Goal: Task Accomplishment & Management: Manage account settings

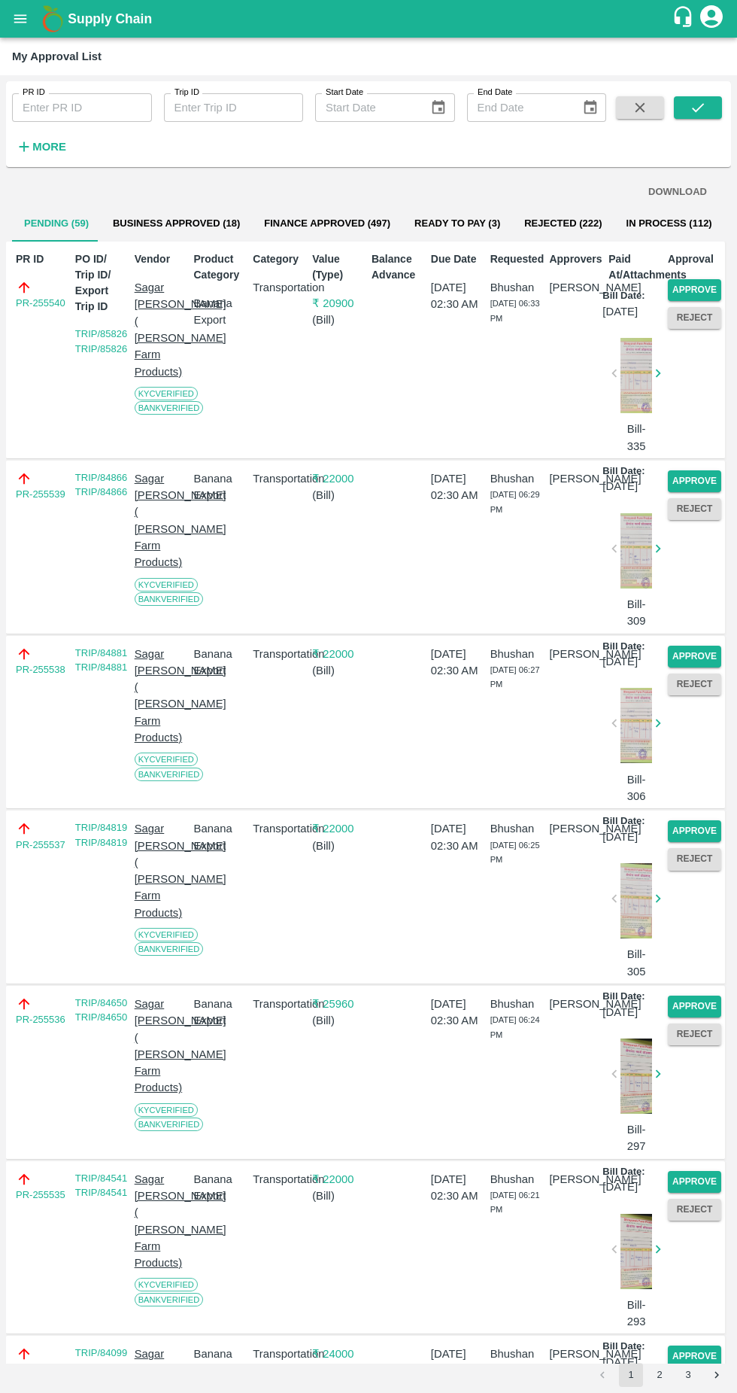
click at [710, 284] on button "Approve" at bounding box center [694, 290] width 53 height 22
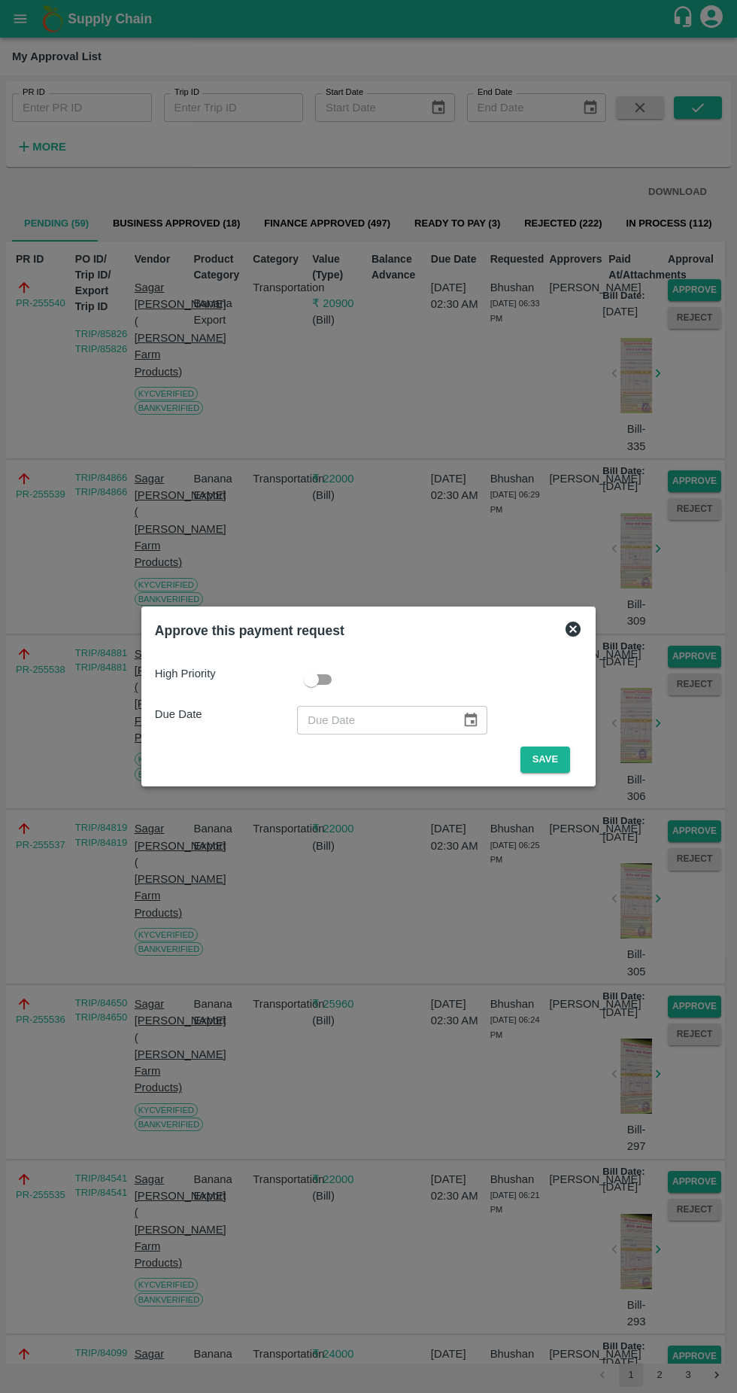
click at [542, 756] on button "Save" at bounding box center [546, 760] width 50 height 26
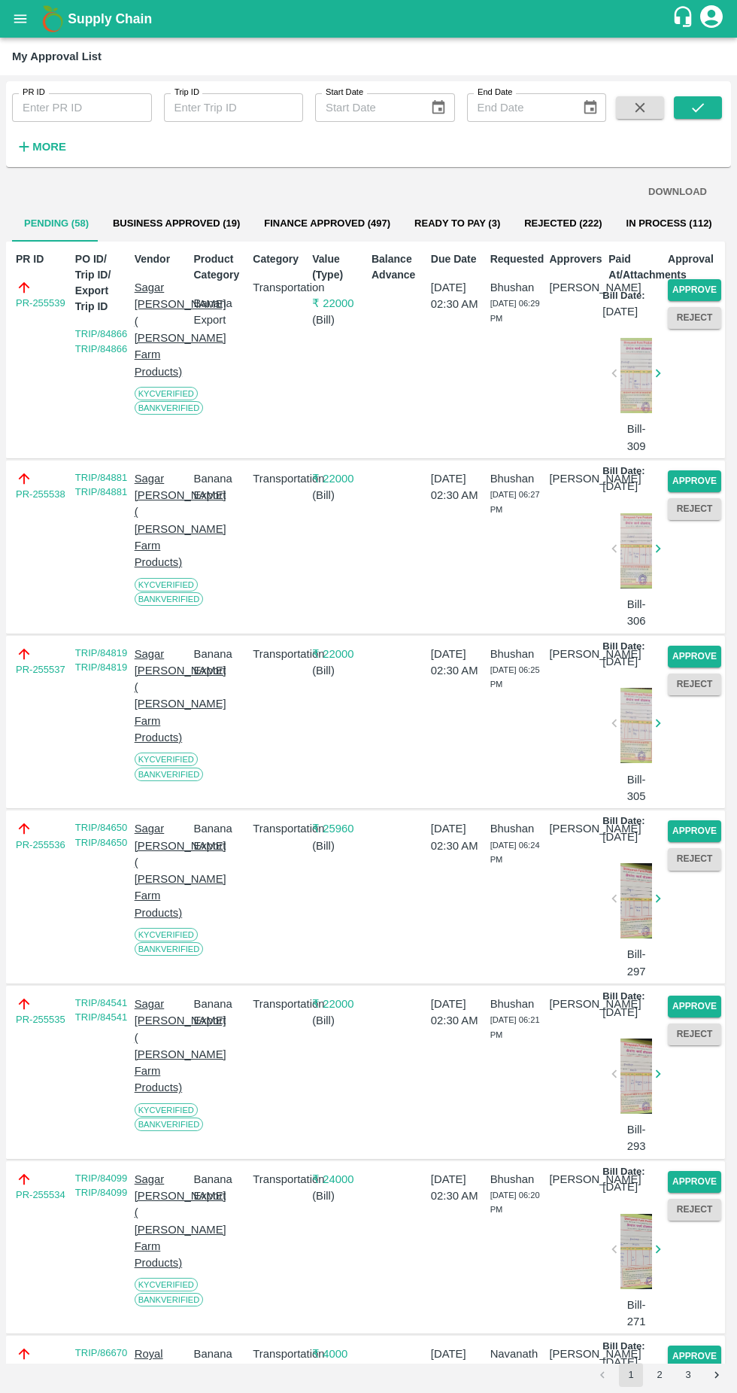
click at [699, 287] on button "Approve" at bounding box center [694, 290] width 53 height 22
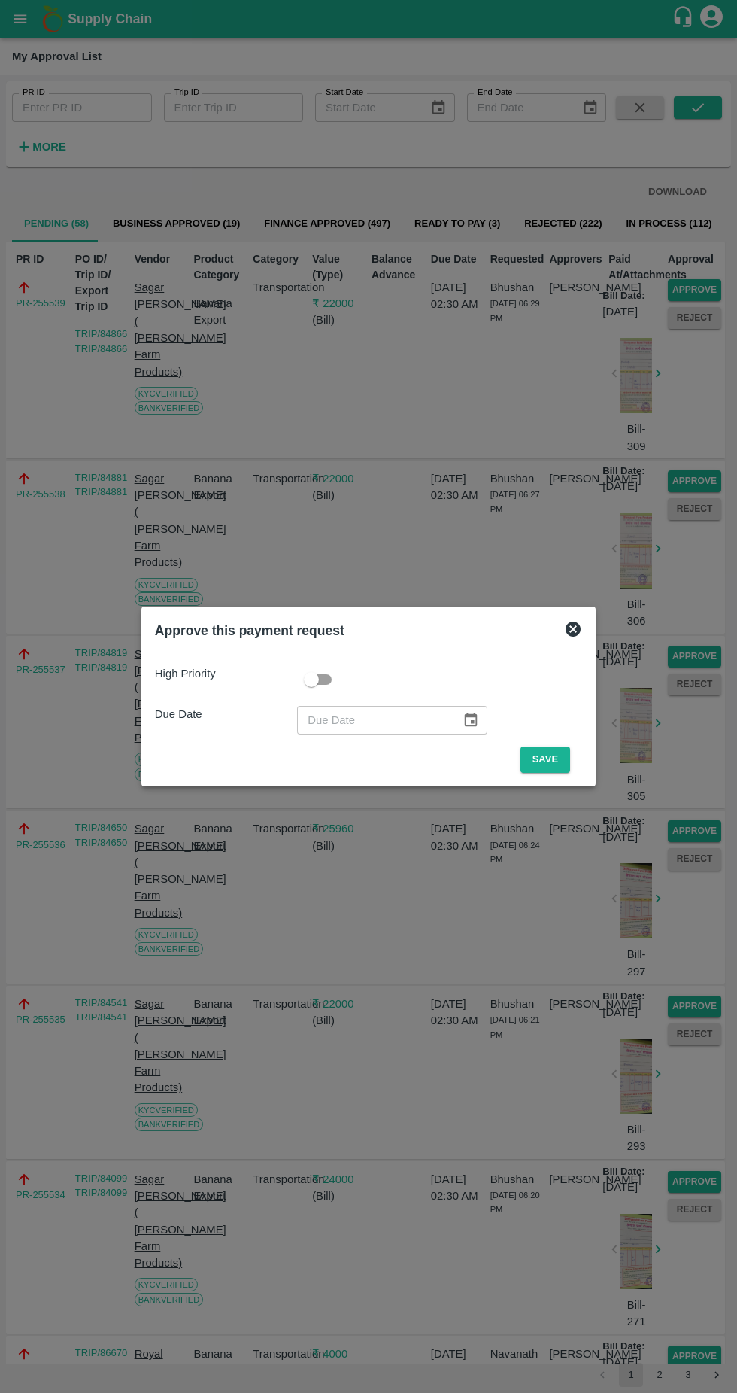
click at [549, 759] on button "Save" at bounding box center [546, 760] width 50 height 26
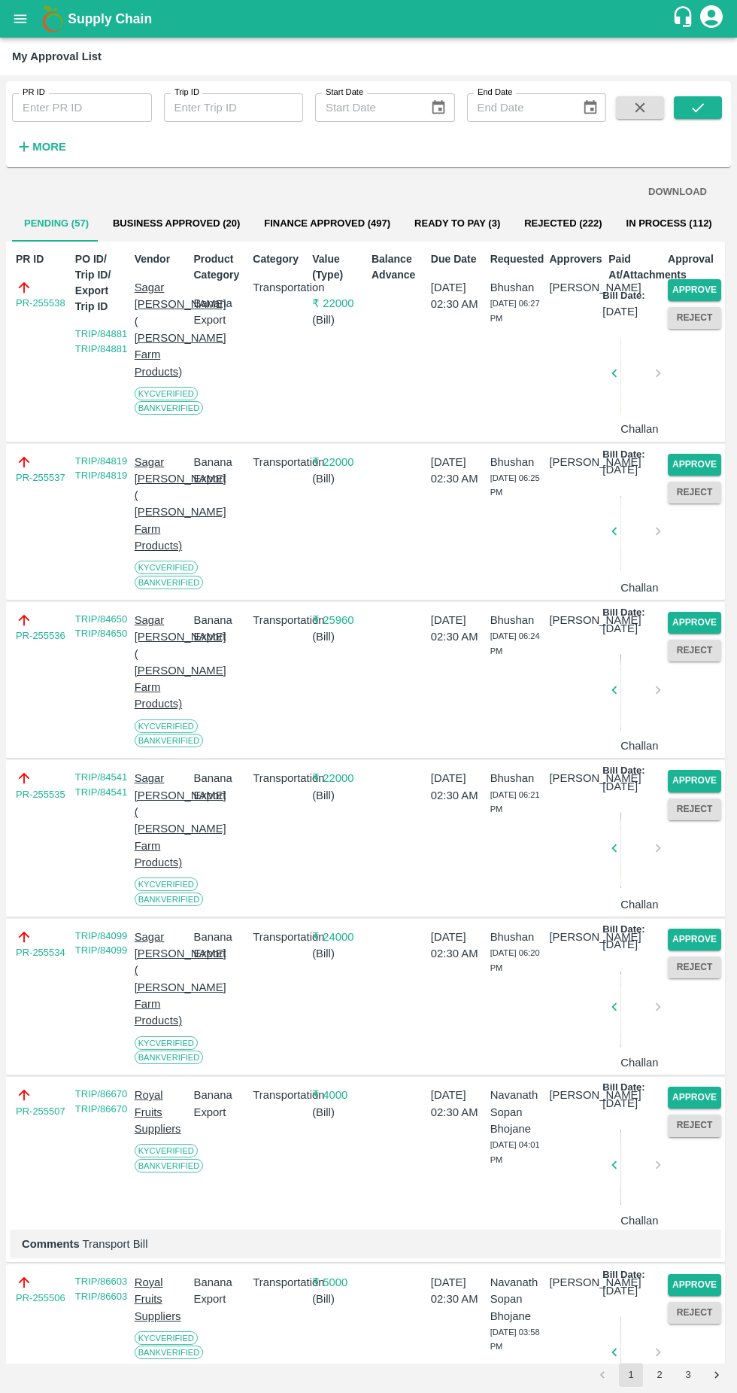
click at [698, 287] on button "Approve" at bounding box center [694, 290] width 53 height 22
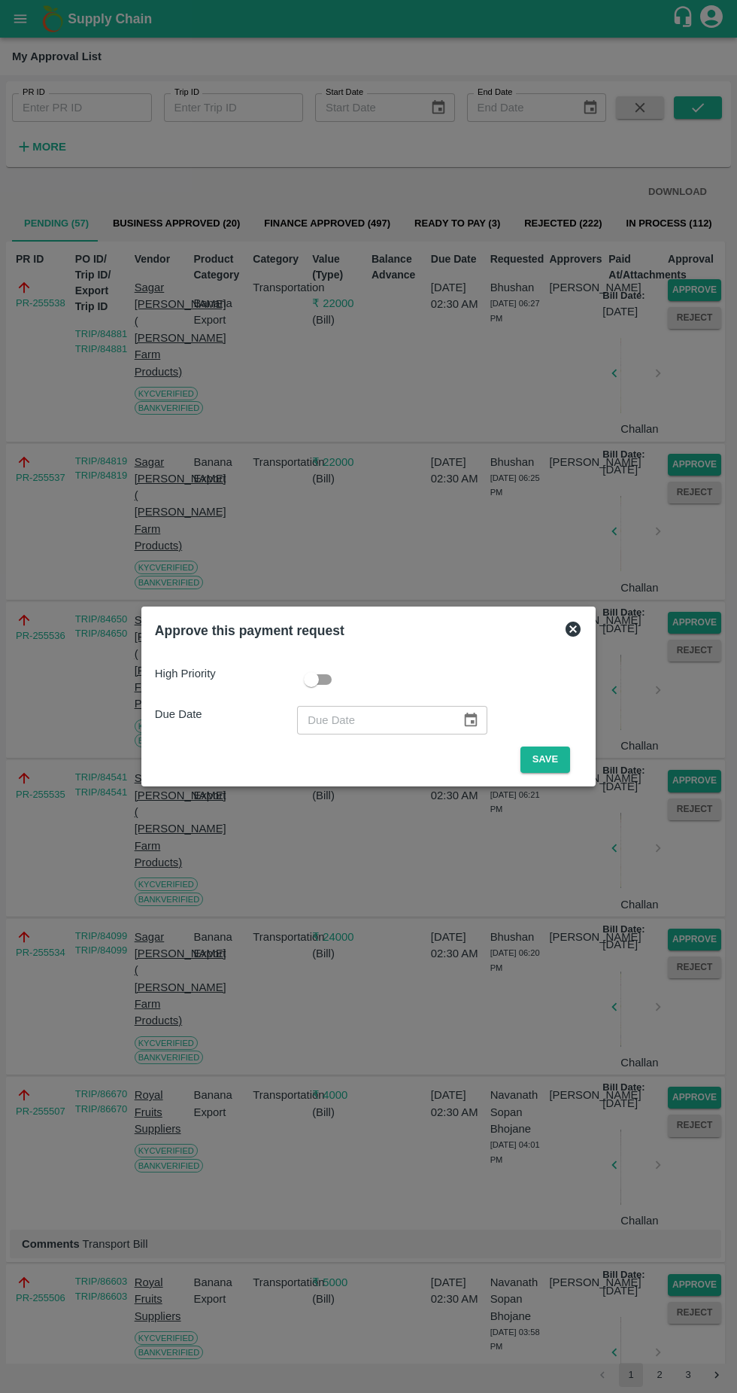
click at [549, 759] on button "Save" at bounding box center [546, 760] width 50 height 26
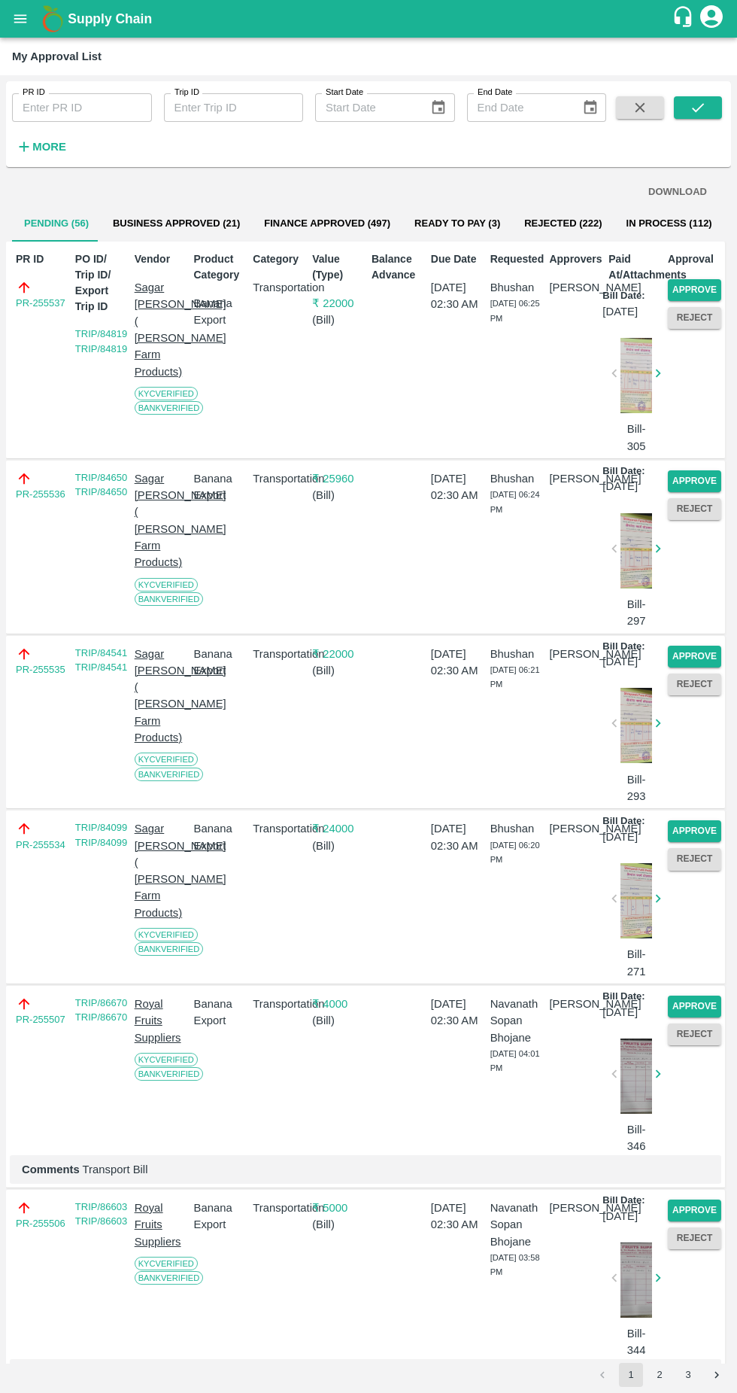
click at [684, 287] on button "Approve" at bounding box center [694, 290] width 53 height 22
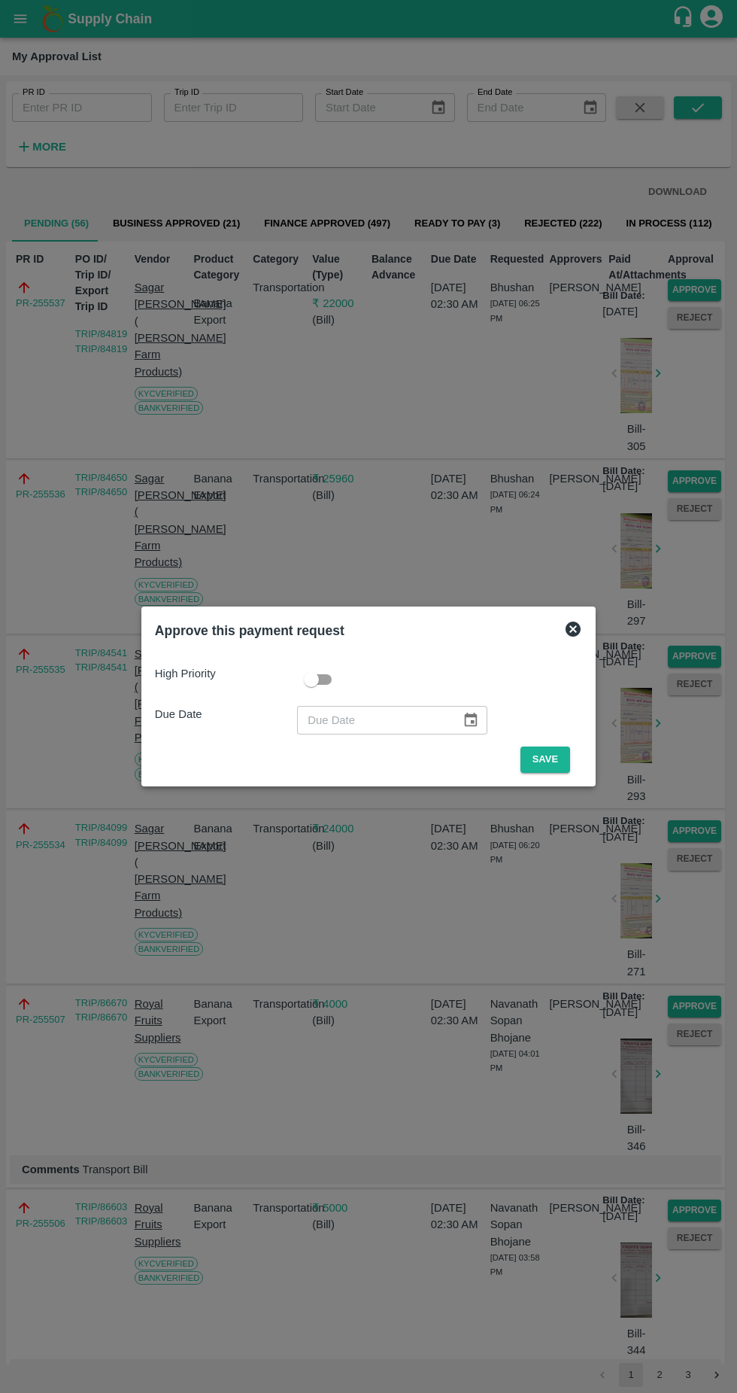
click at [552, 765] on button "Save" at bounding box center [546, 760] width 50 height 26
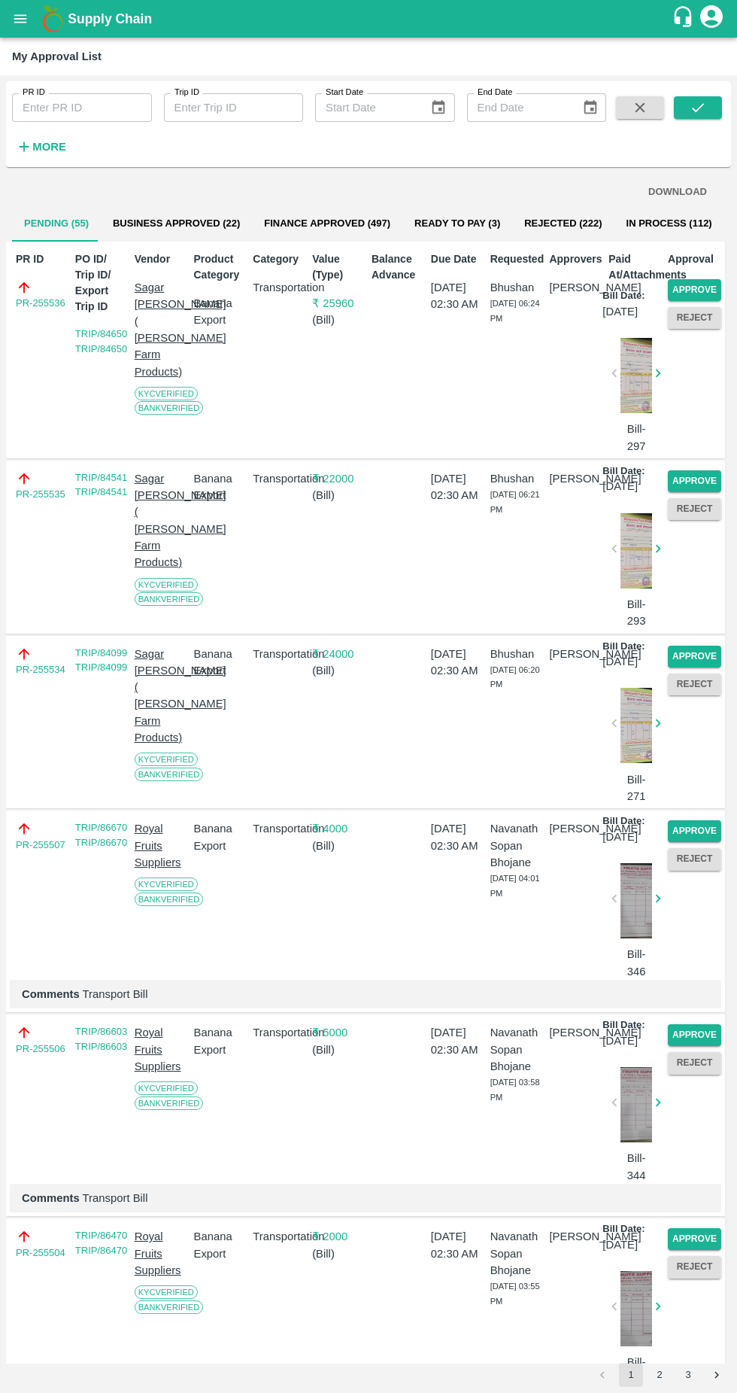
click at [699, 293] on button "Approve" at bounding box center [694, 290] width 53 height 22
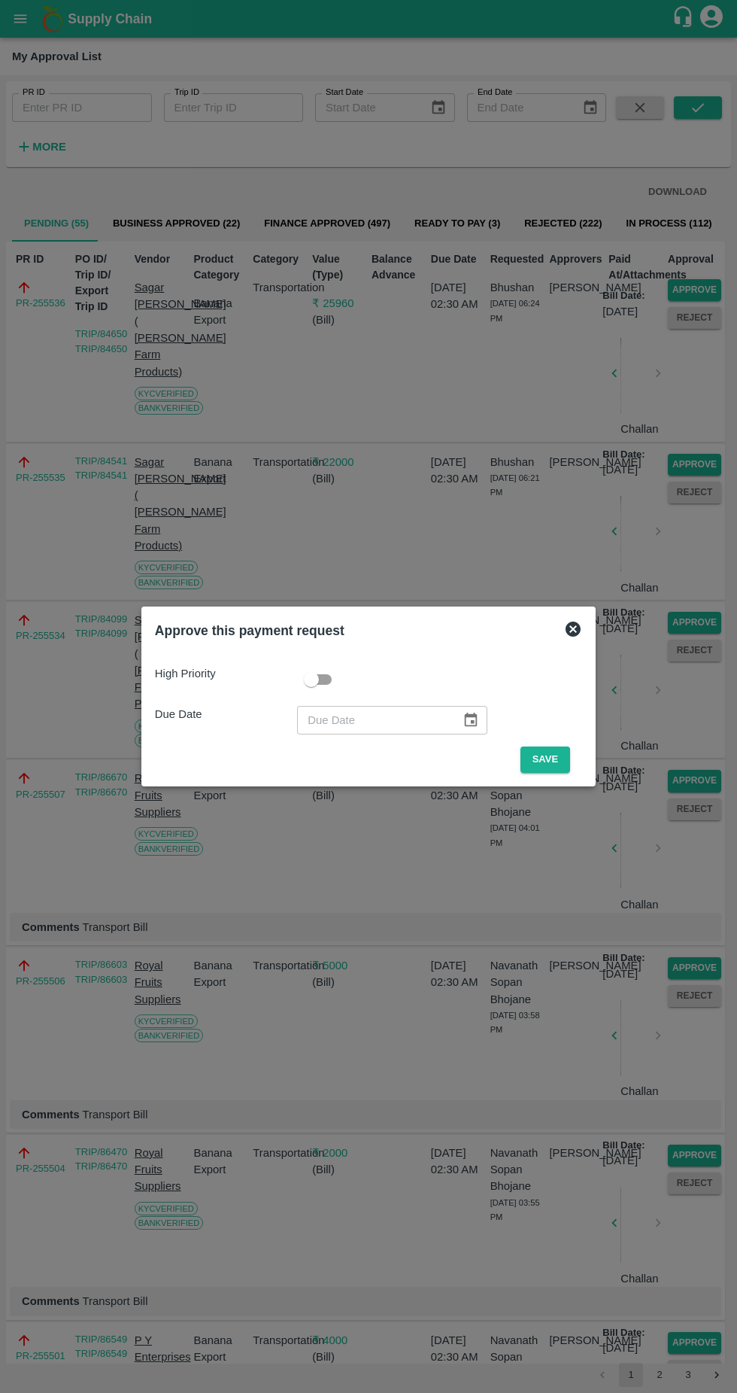
click at [549, 759] on button "Save" at bounding box center [546, 760] width 50 height 26
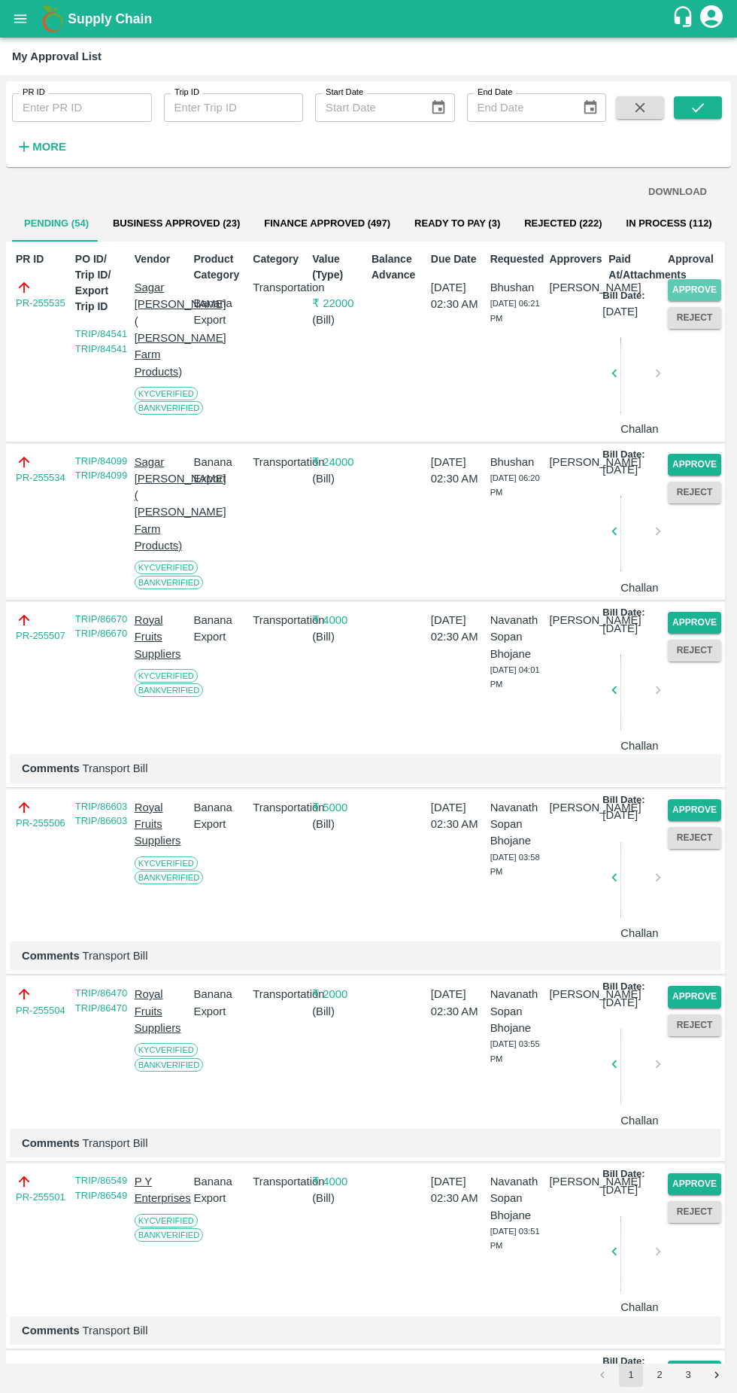
click at [702, 287] on button "Approve" at bounding box center [694, 290] width 53 height 22
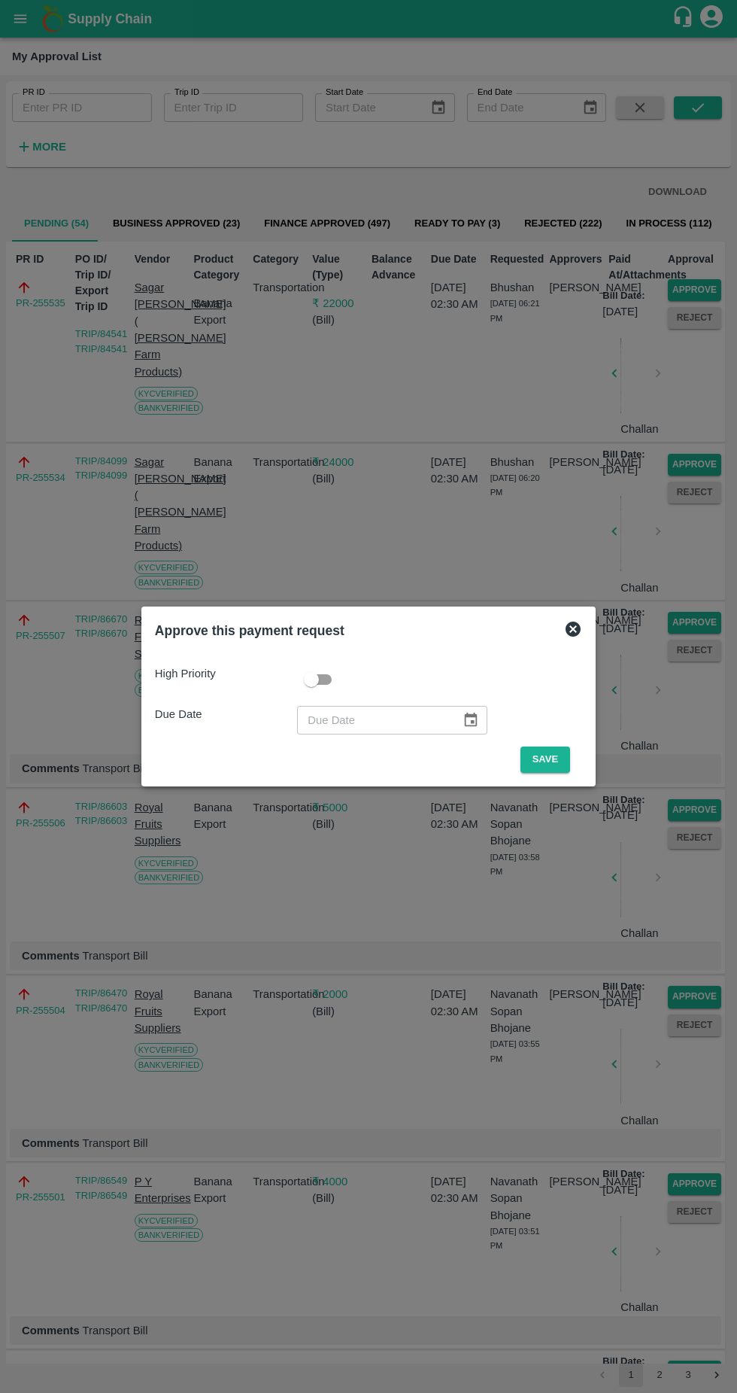
click at [547, 754] on button "Save" at bounding box center [546, 760] width 50 height 26
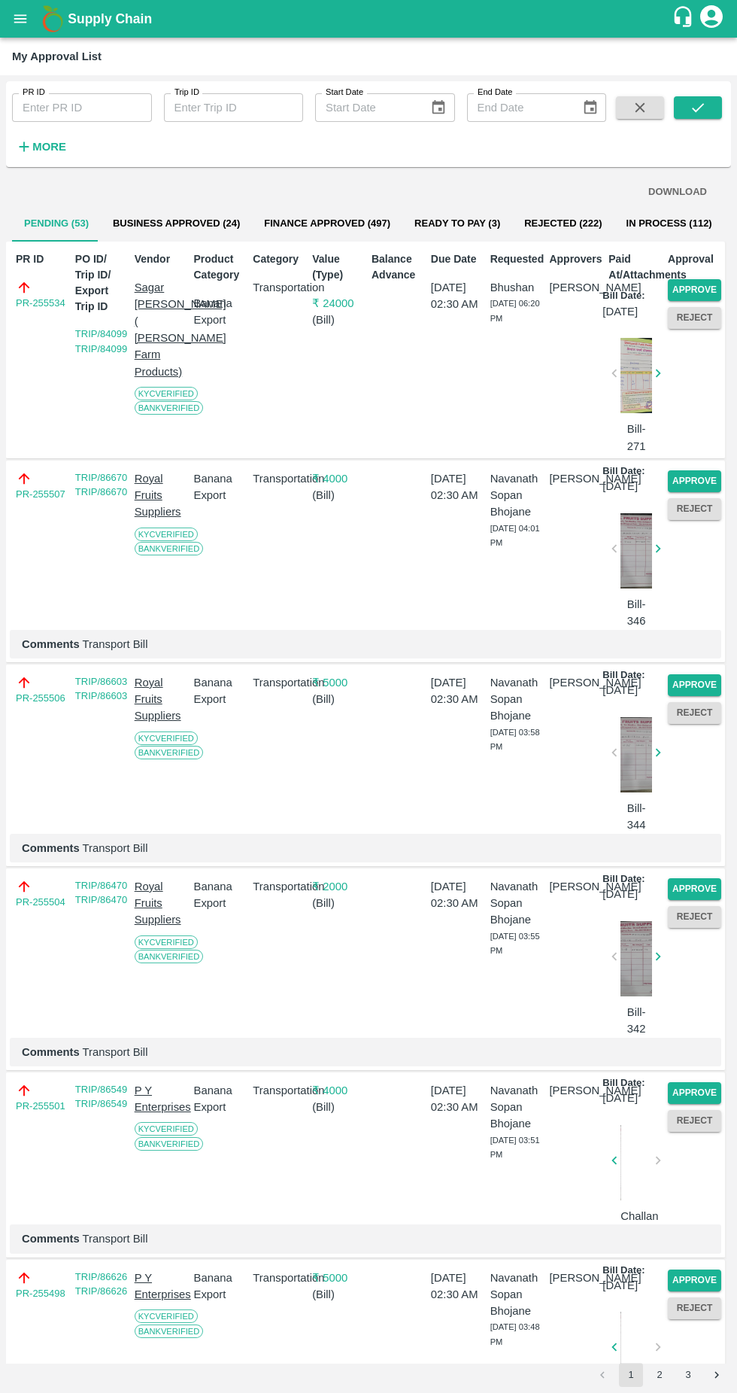
click at [695, 294] on button "Approve" at bounding box center [694, 290] width 53 height 22
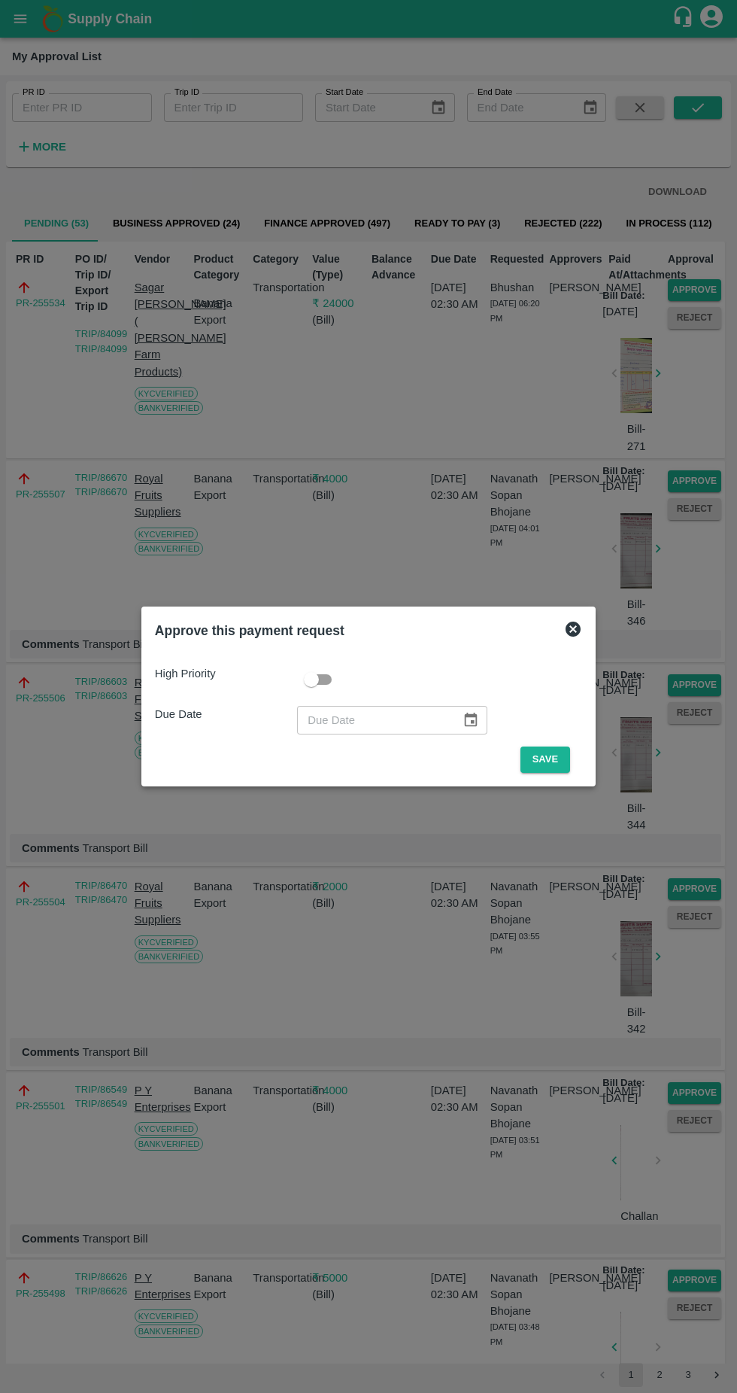
click at [549, 759] on button "Save" at bounding box center [546, 760] width 50 height 26
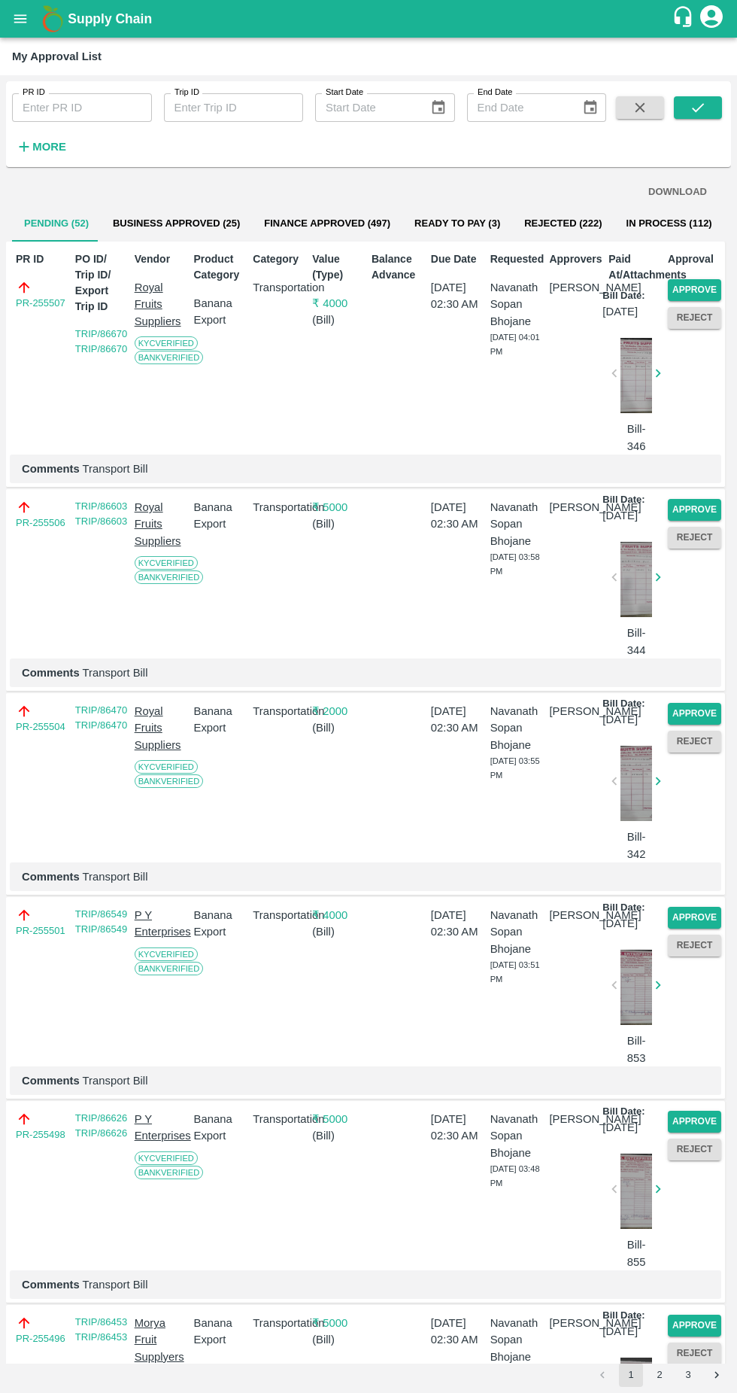
click at [684, 291] on button "Approve" at bounding box center [694, 290] width 53 height 22
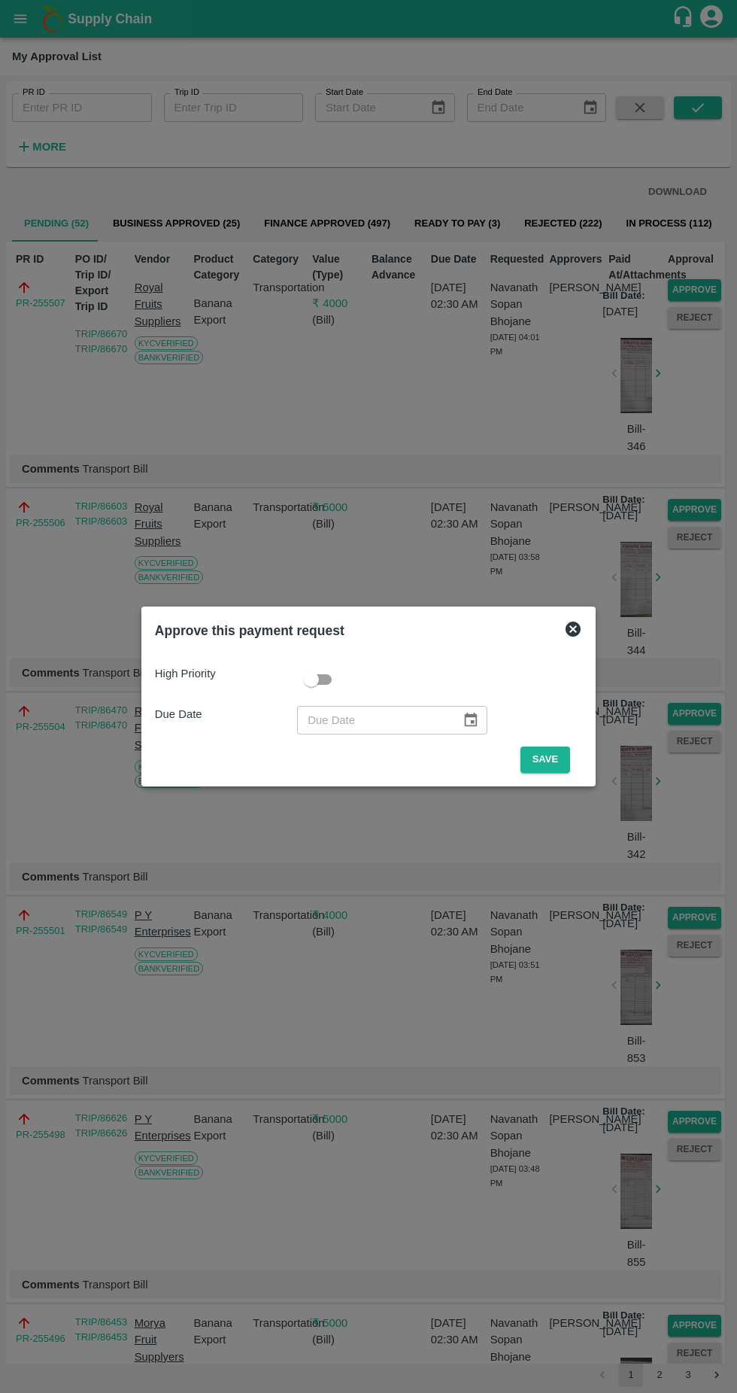
click at [547, 759] on button "Save" at bounding box center [546, 760] width 50 height 26
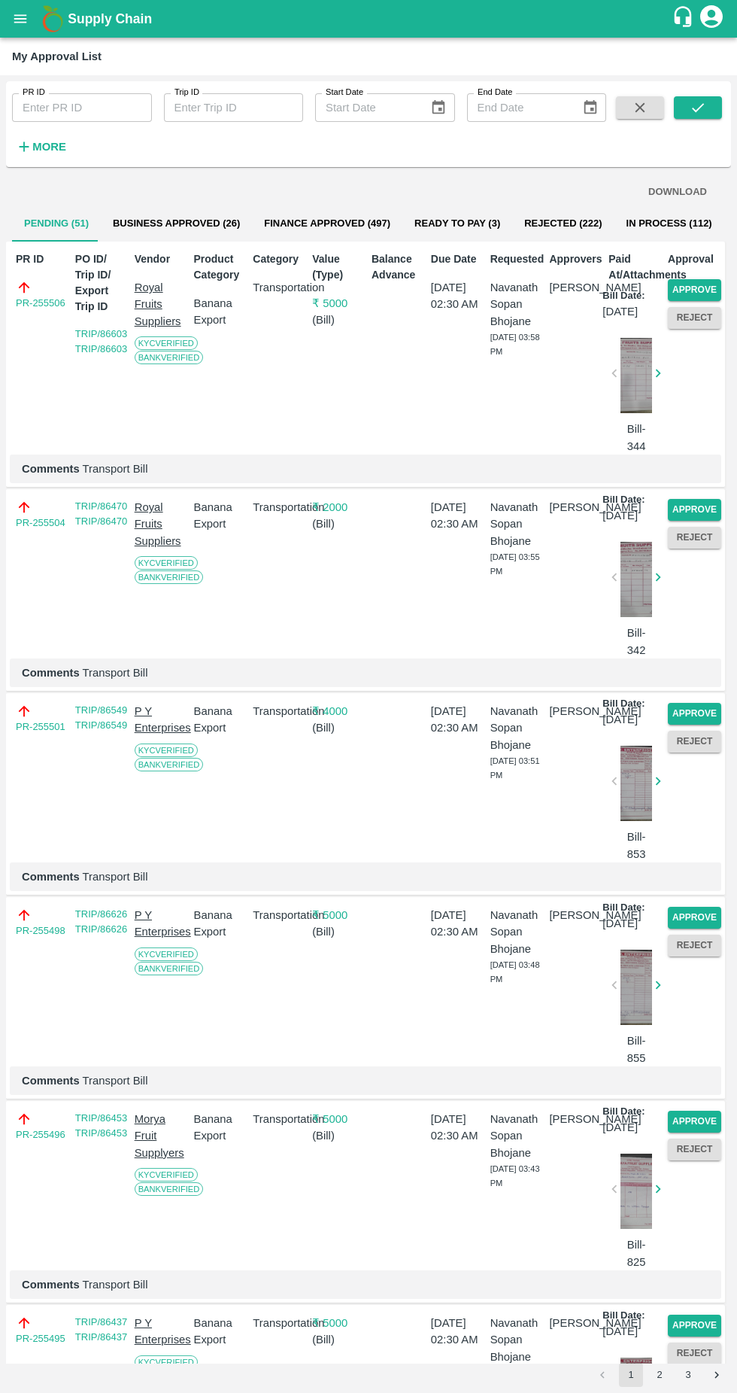
click at [715, 290] on button "Approve" at bounding box center [694, 290] width 53 height 22
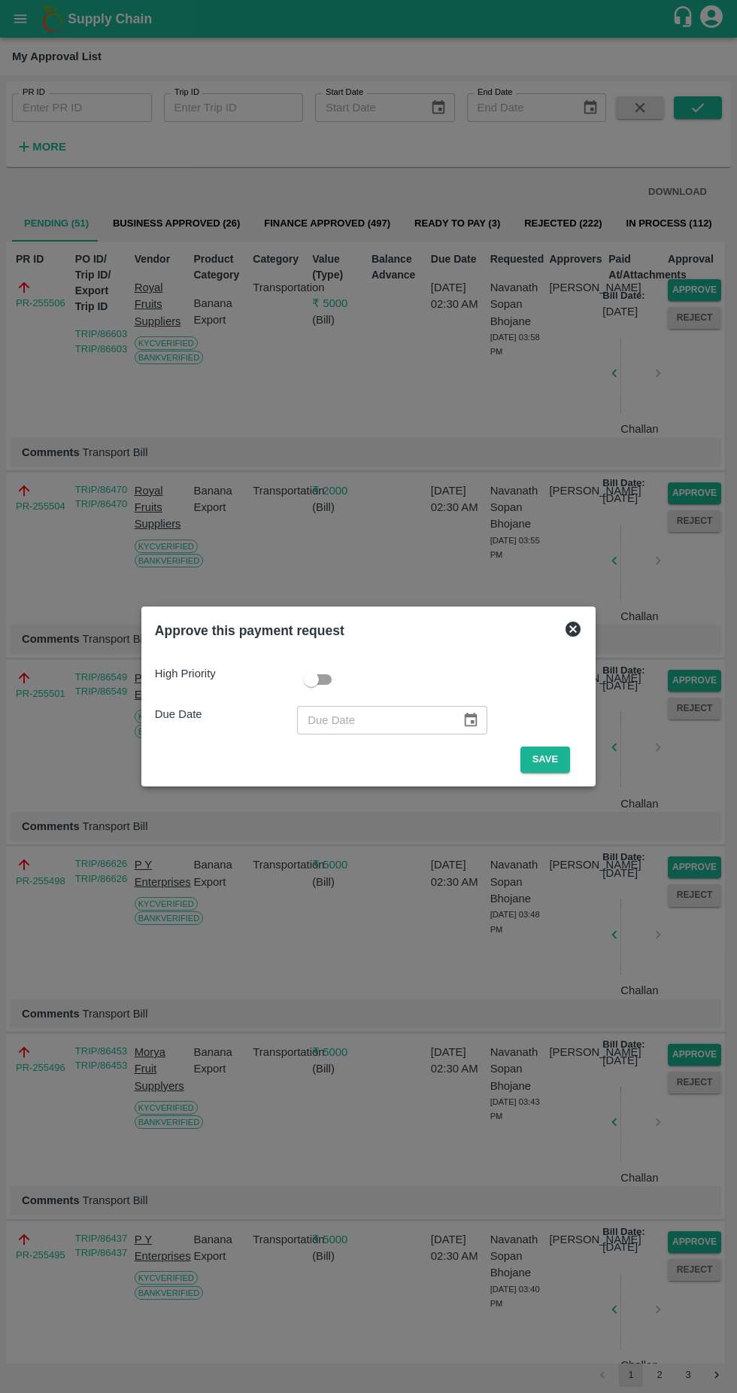
click at [561, 762] on button "Save" at bounding box center [546, 760] width 50 height 26
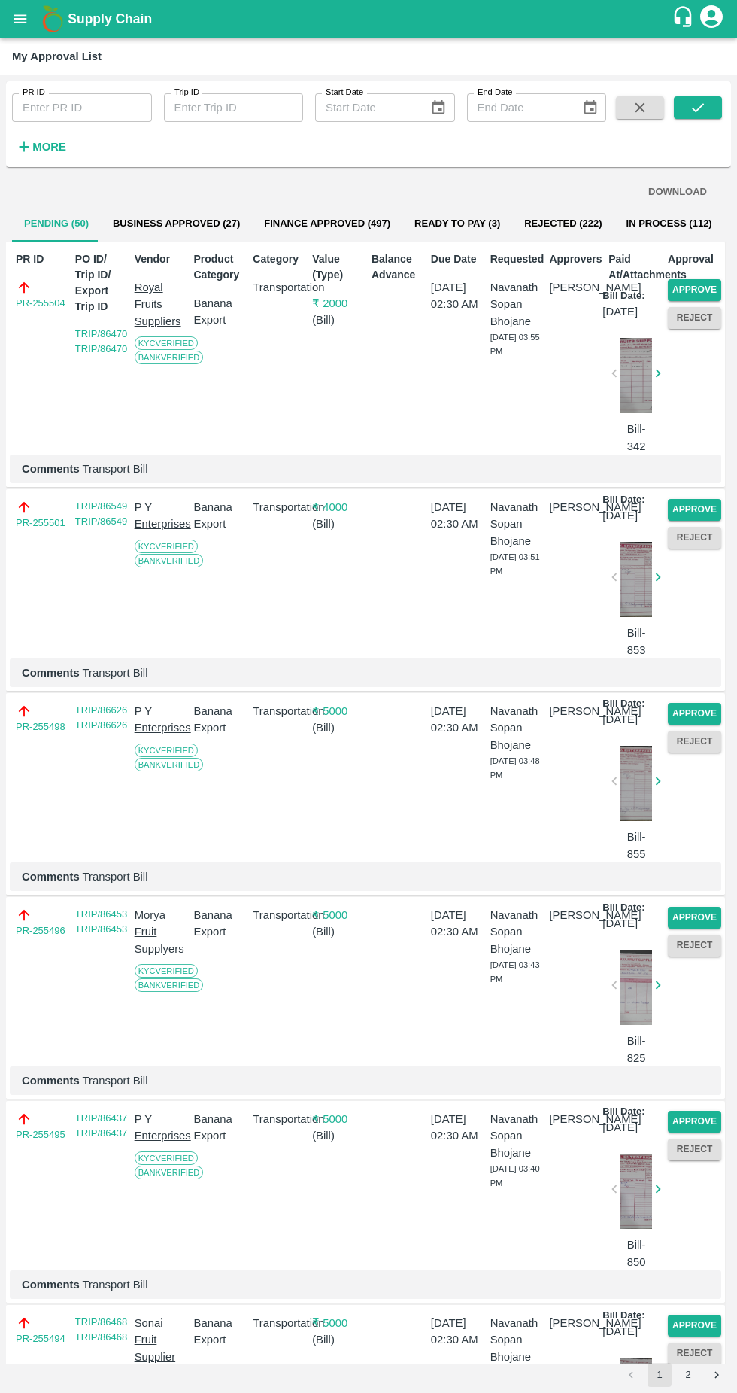
click at [705, 293] on button "Approve" at bounding box center [694, 290] width 53 height 22
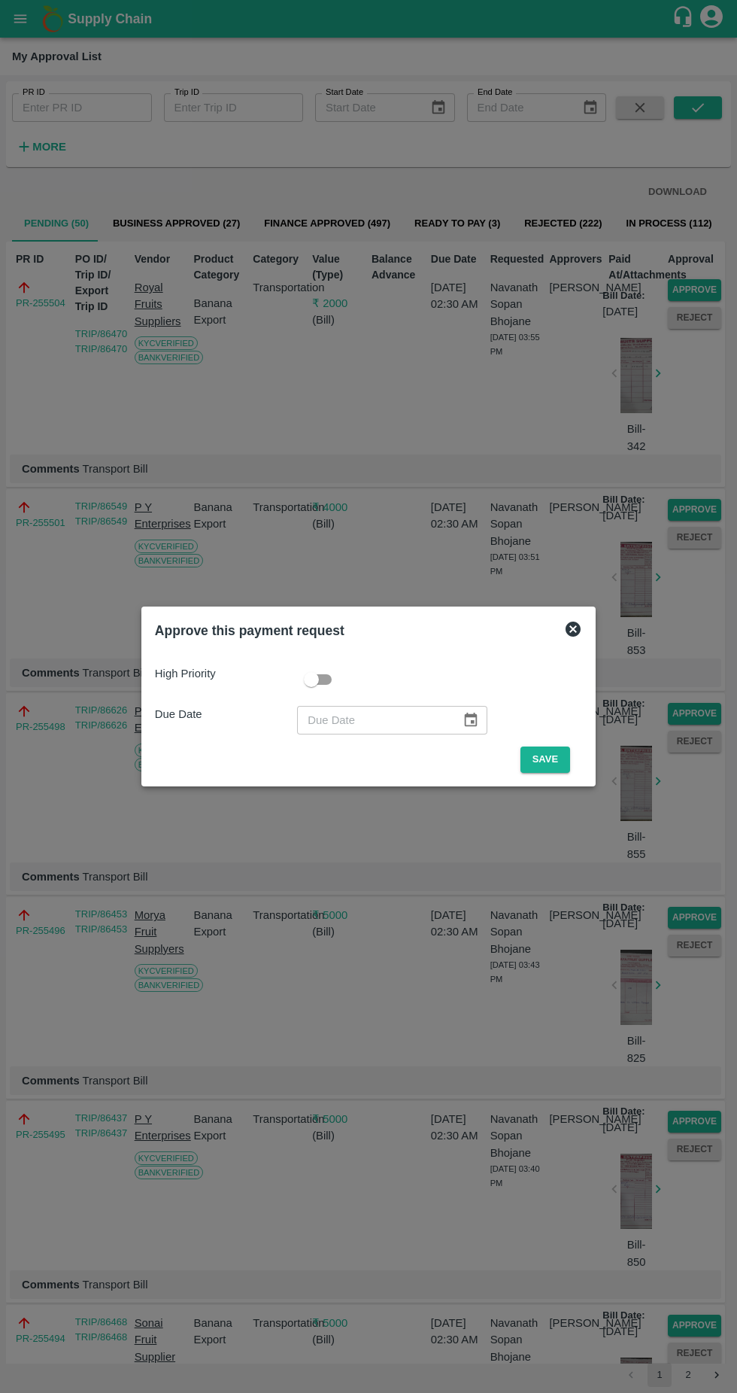
click at [549, 768] on button "Save" at bounding box center [546, 760] width 50 height 26
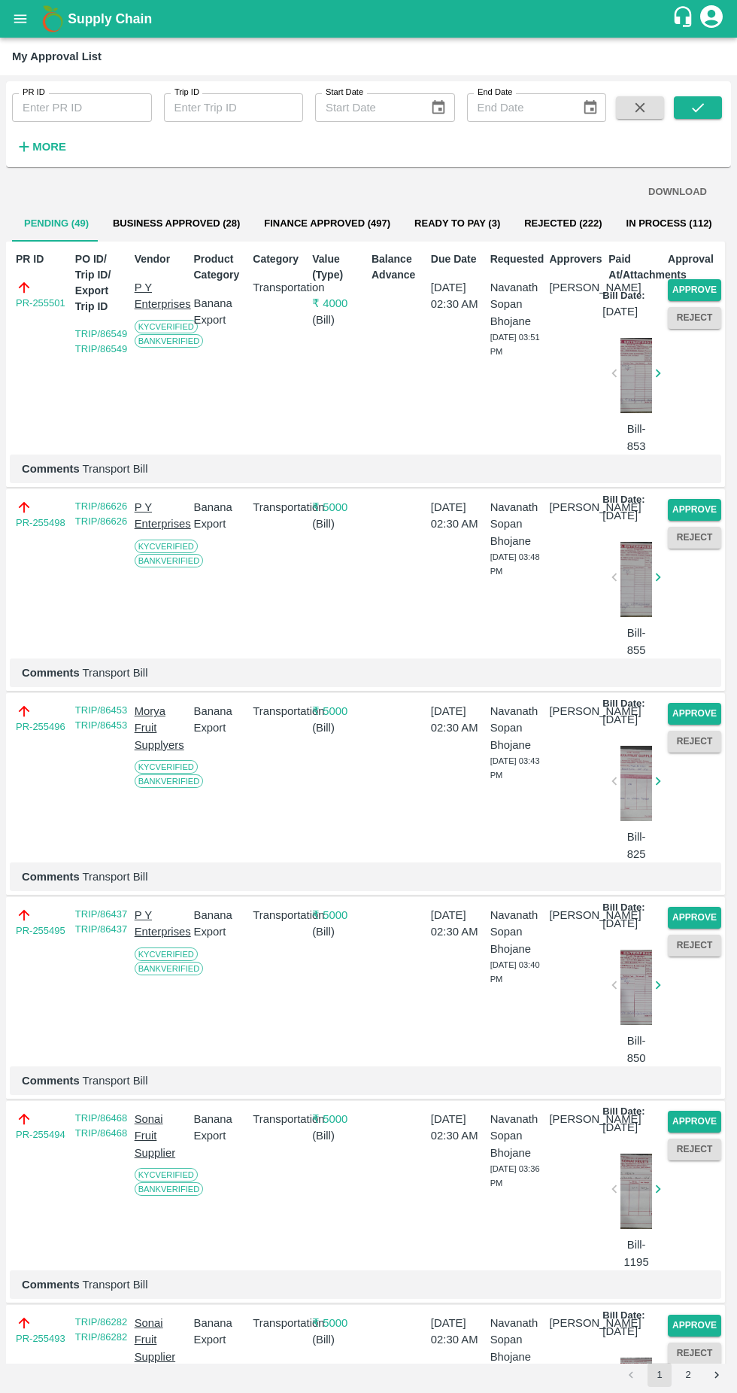
click at [684, 299] on button "Approve" at bounding box center [694, 290] width 53 height 22
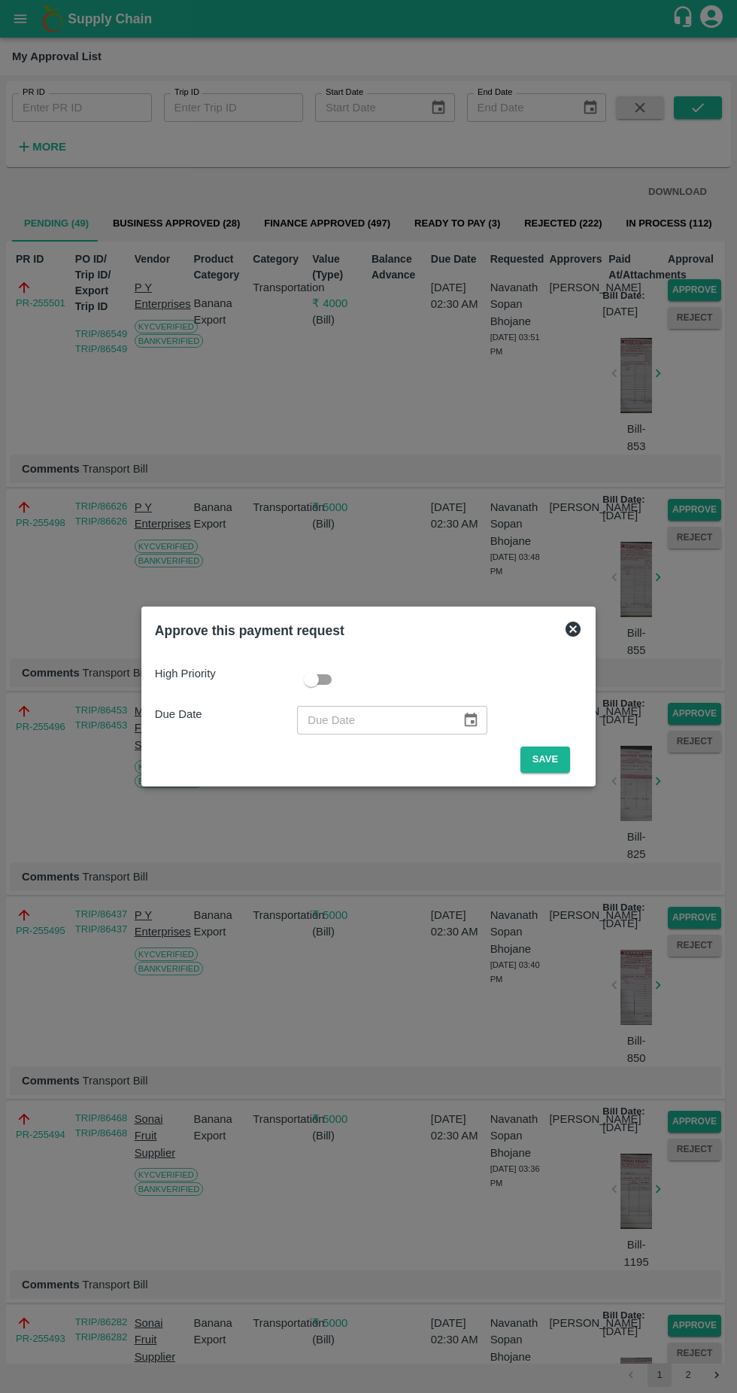
click at [549, 759] on button "Save" at bounding box center [546, 760] width 50 height 26
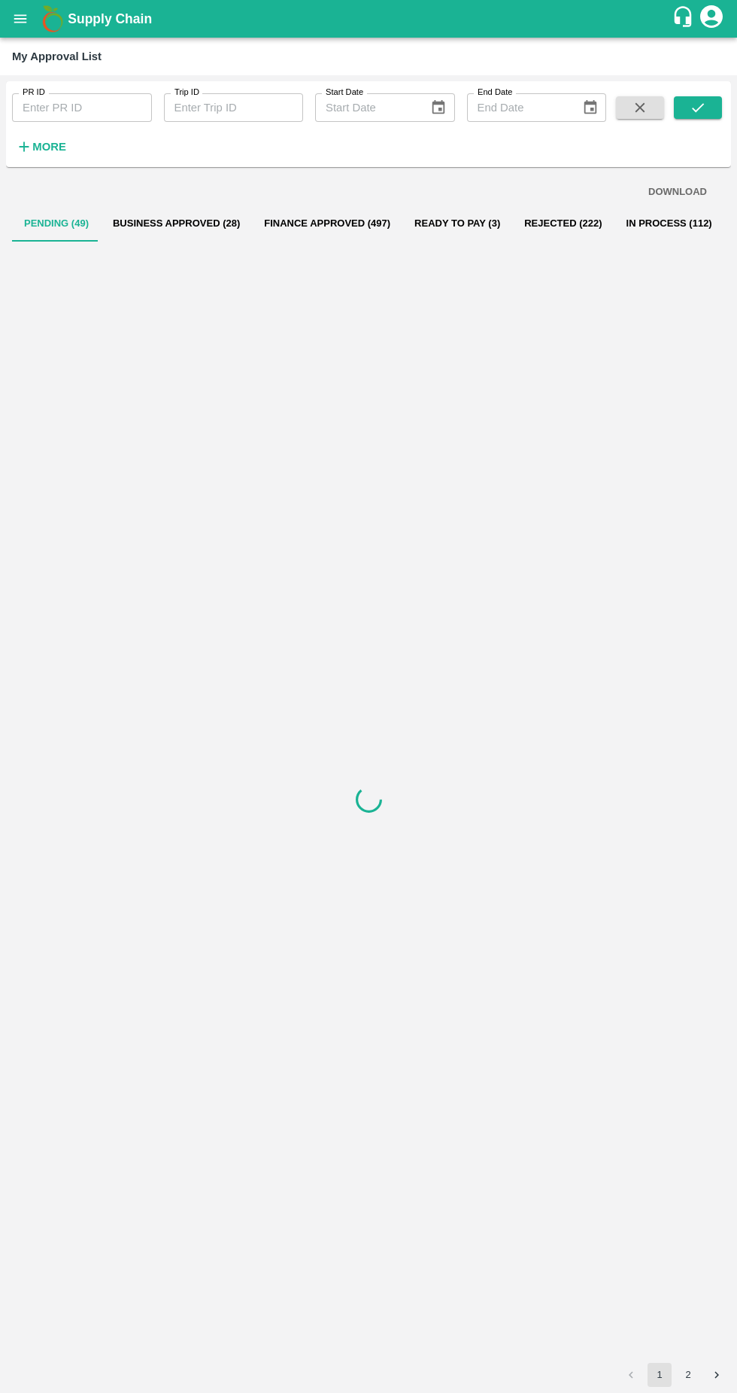
click at [547, 747] on div at bounding box center [368, 799] width 713 height 1115
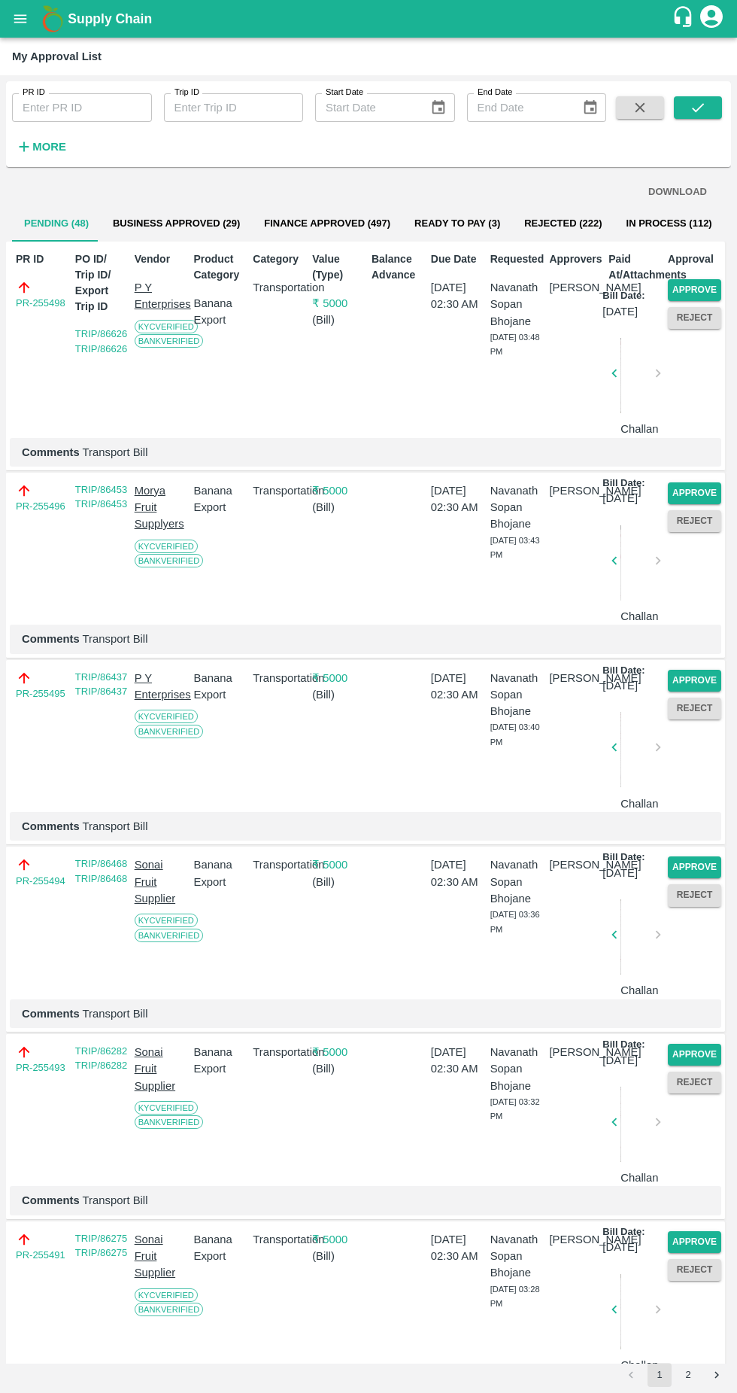
click at [694, 282] on button "Approve" at bounding box center [694, 290] width 53 height 22
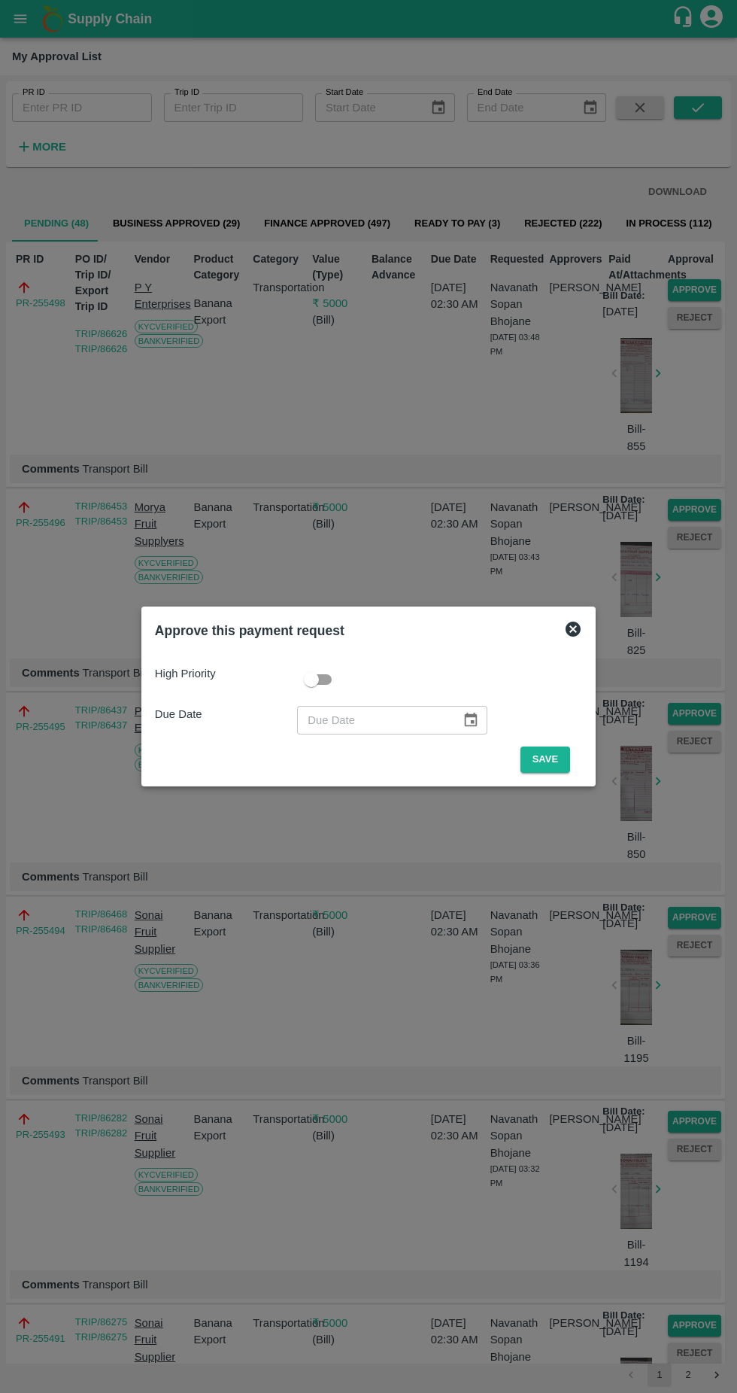
click at [541, 768] on button "Save" at bounding box center [546, 760] width 50 height 26
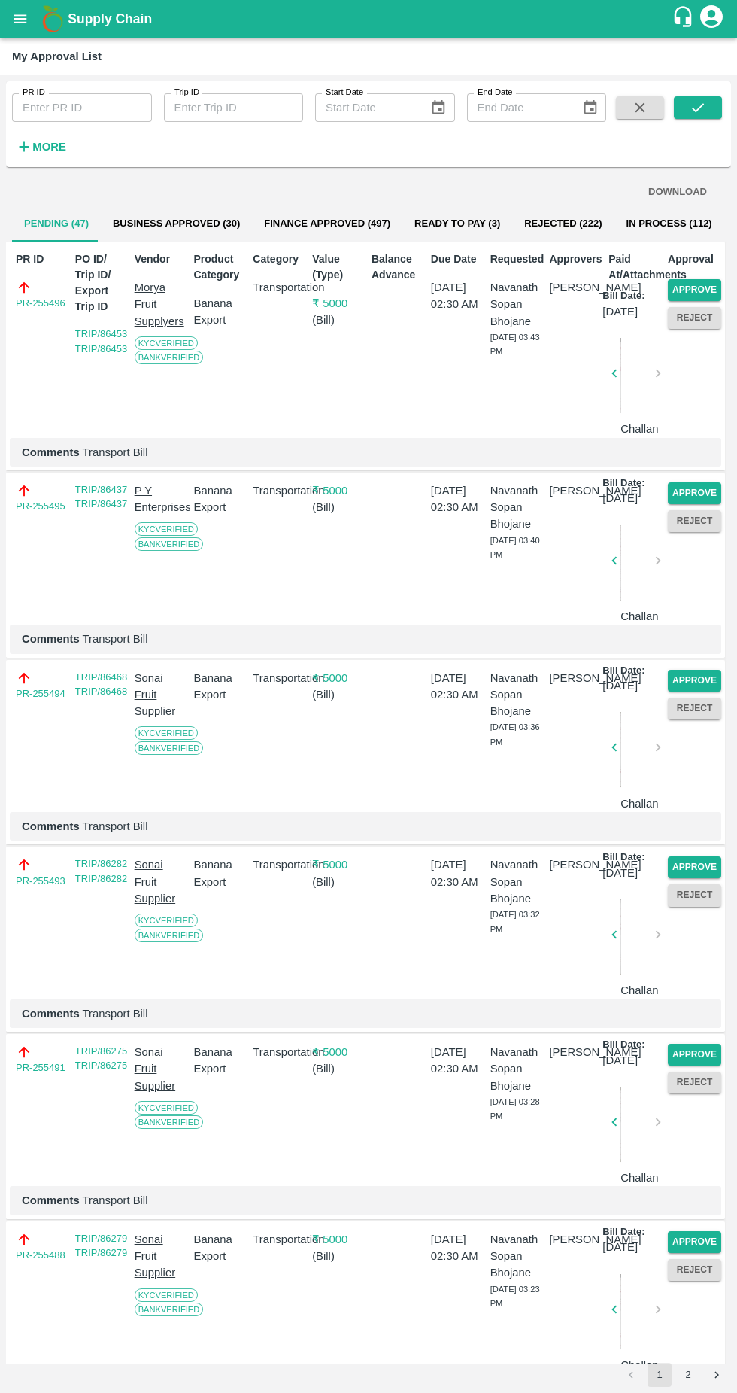
click at [701, 288] on button "Approve" at bounding box center [694, 290] width 53 height 22
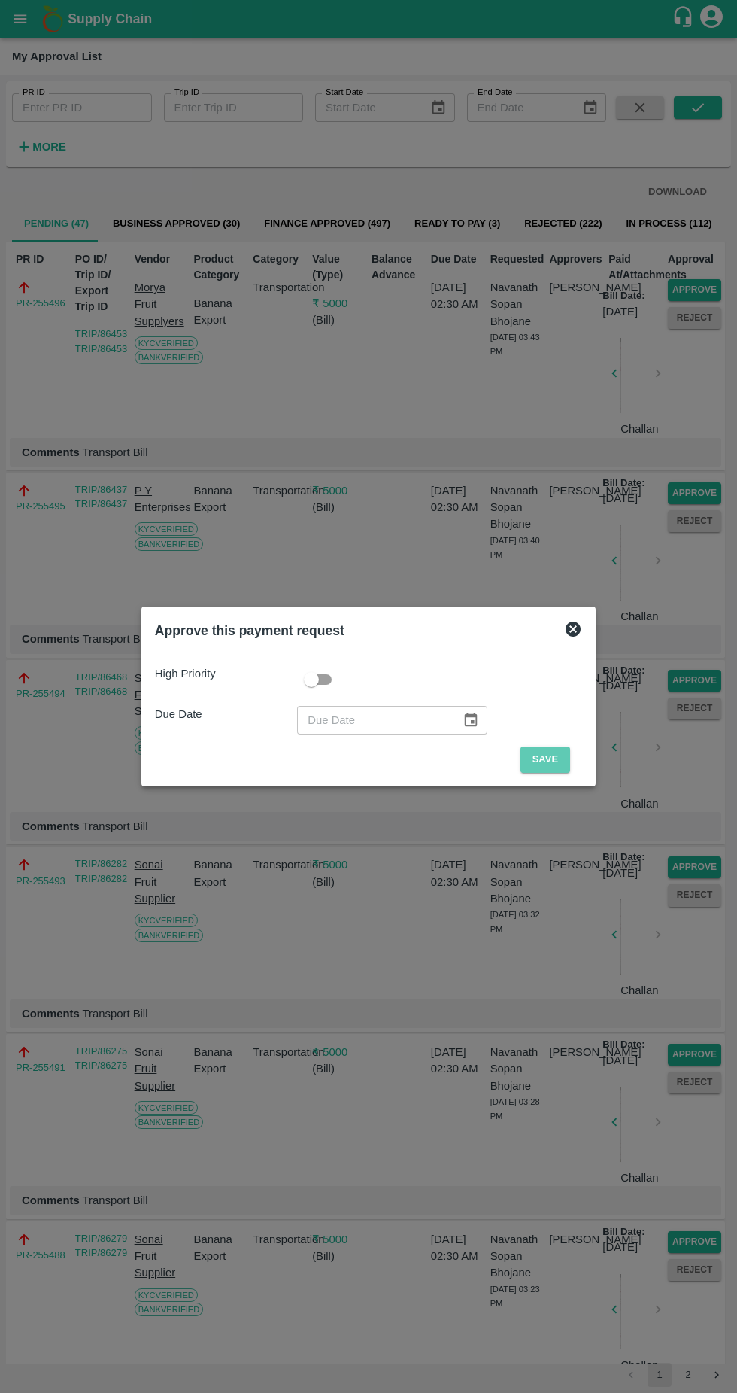
click at [548, 762] on button "Save" at bounding box center [546, 760] width 50 height 26
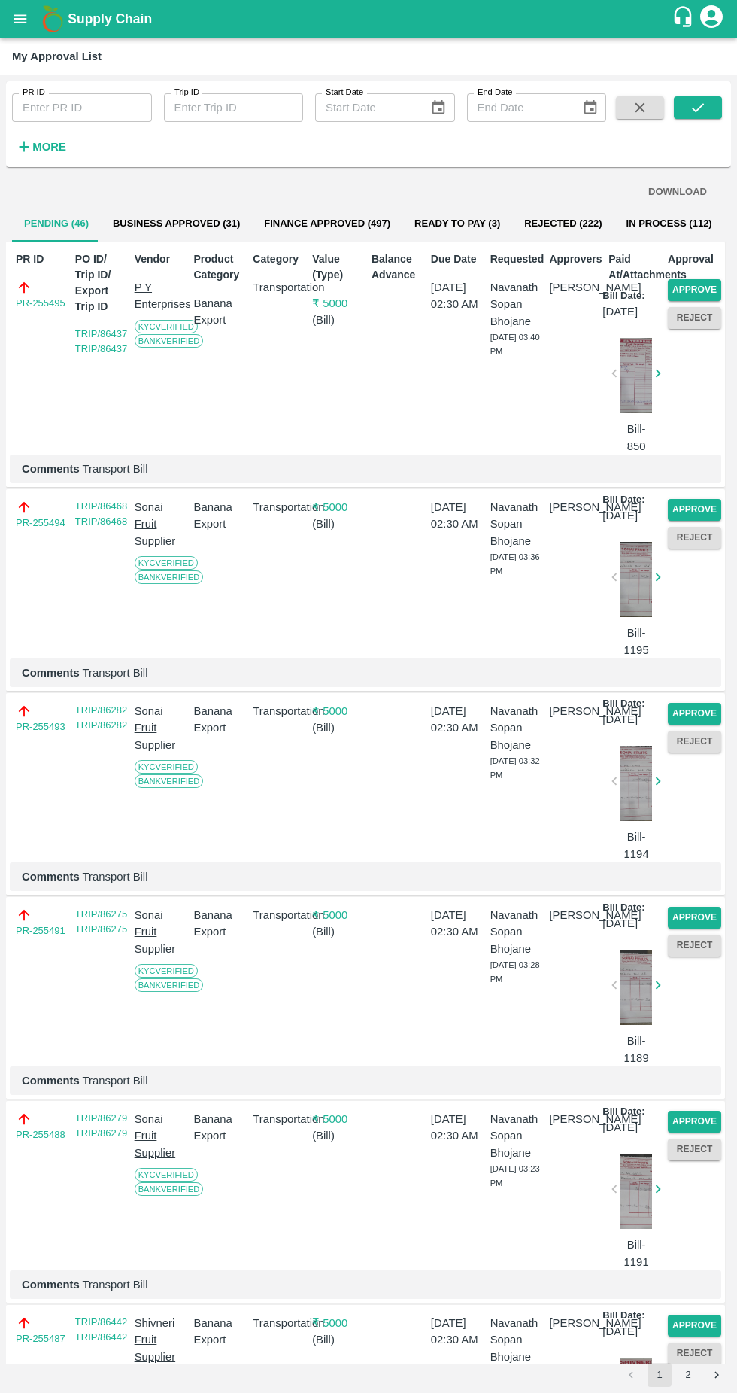
click at [684, 293] on button "Approve" at bounding box center [694, 290] width 53 height 22
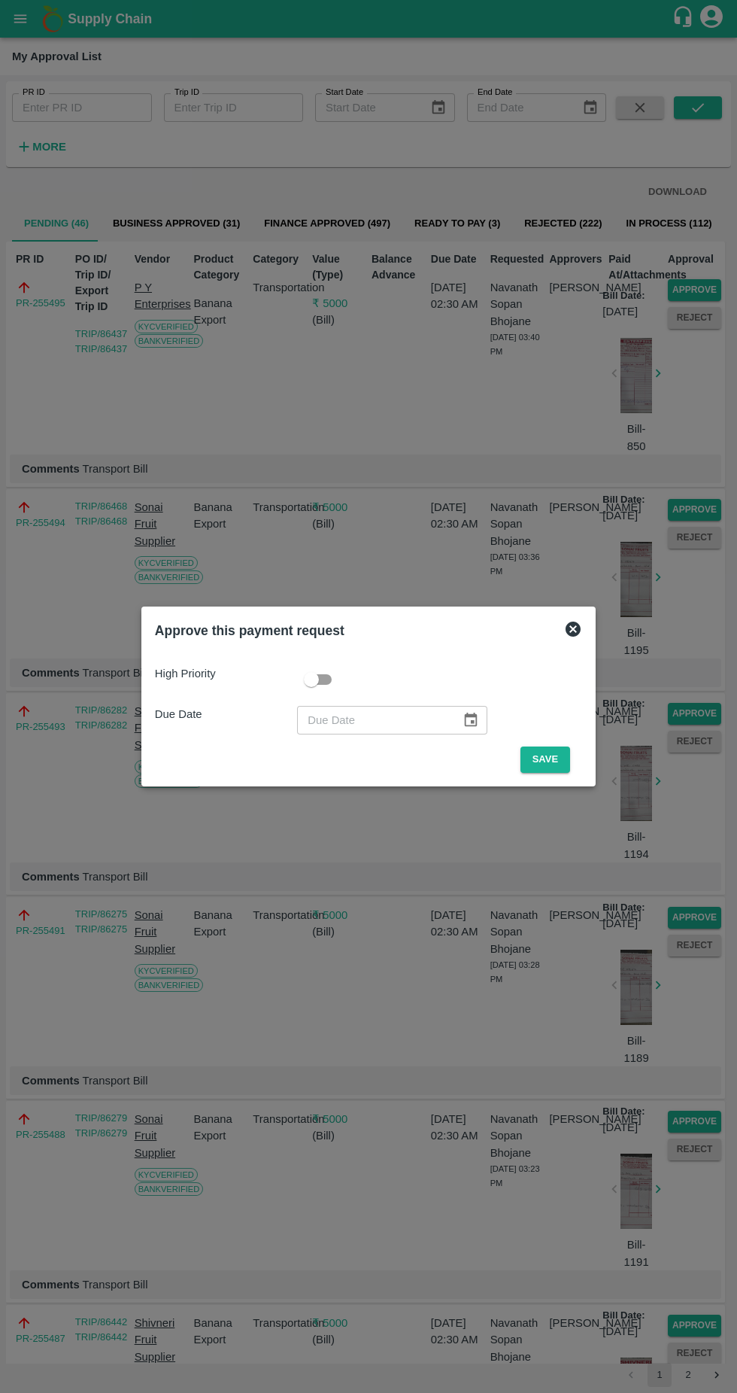
click at [550, 759] on button "Save" at bounding box center [546, 760] width 50 height 26
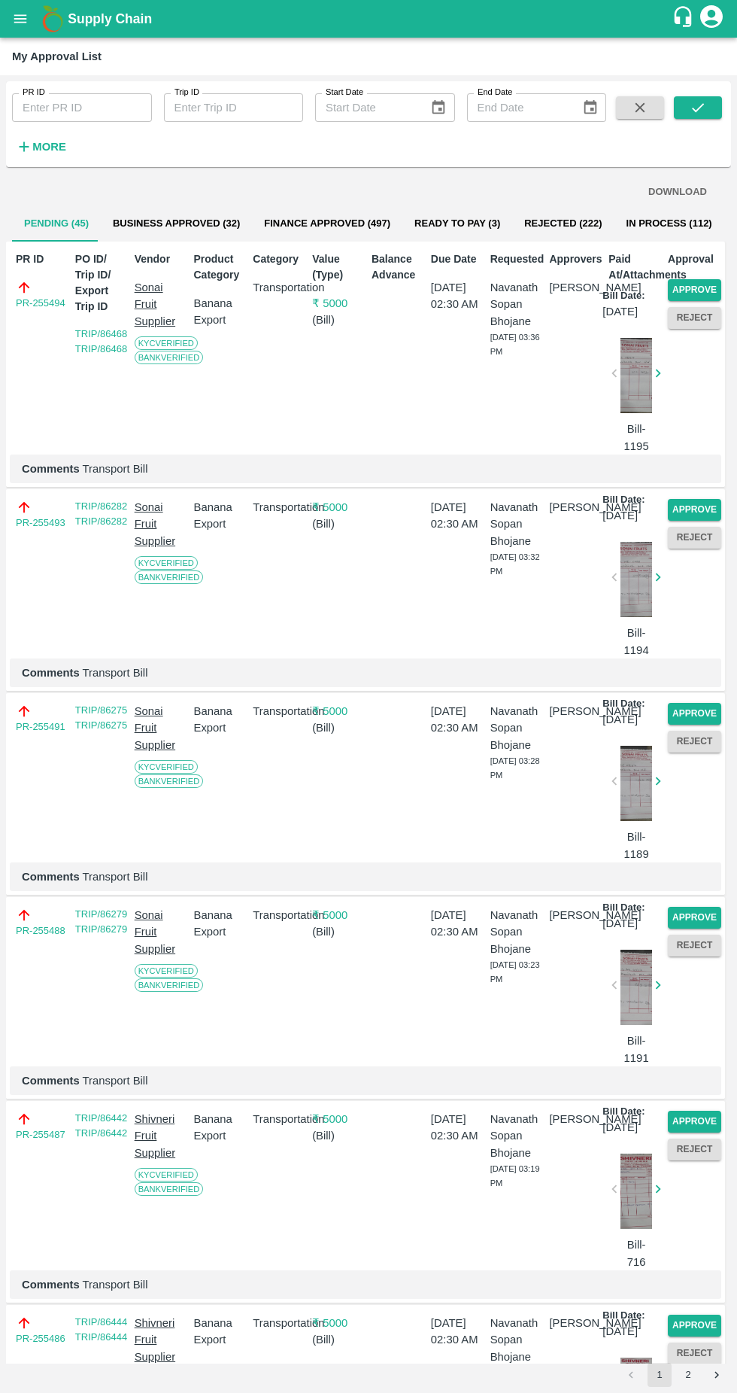
click at [673, 292] on button "Approve" at bounding box center [694, 290] width 53 height 22
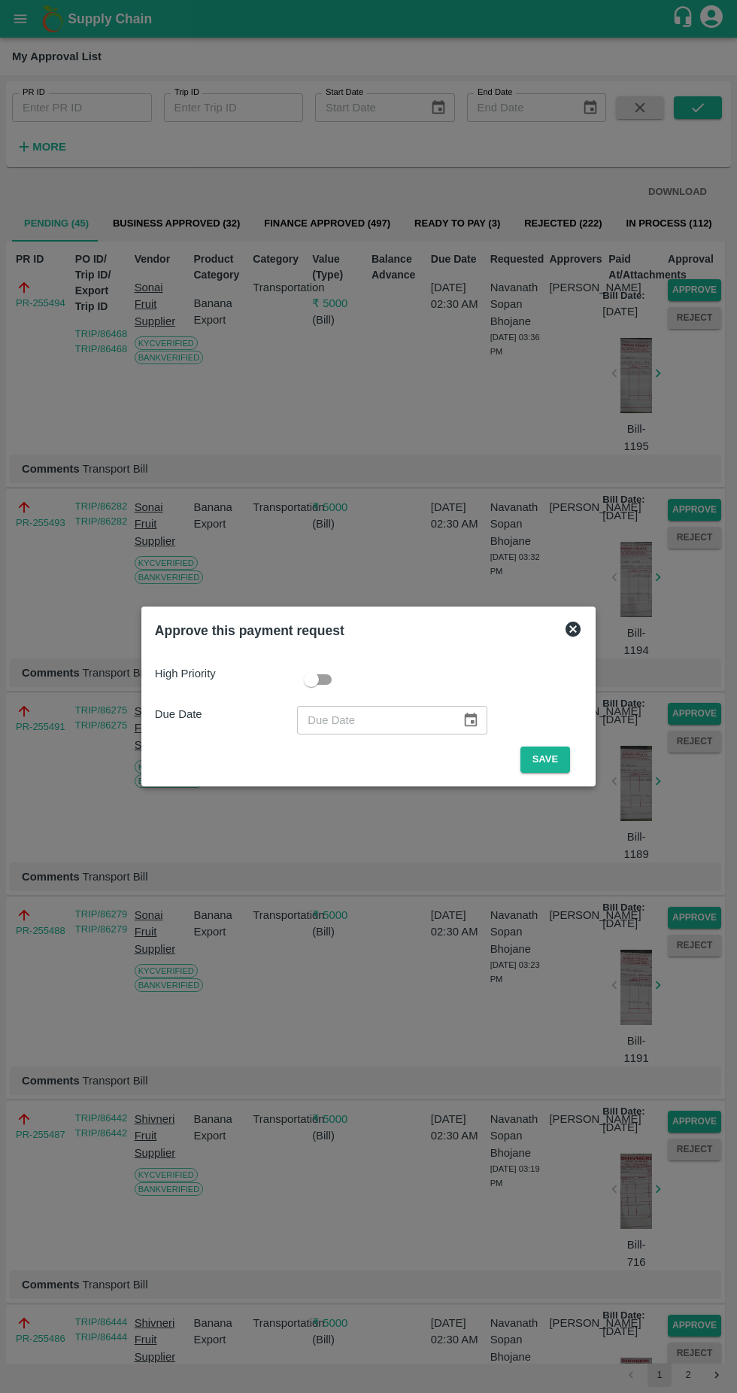
click at [547, 759] on button "Save" at bounding box center [546, 760] width 50 height 26
